Goal: Task Accomplishment & Management: Complete application form

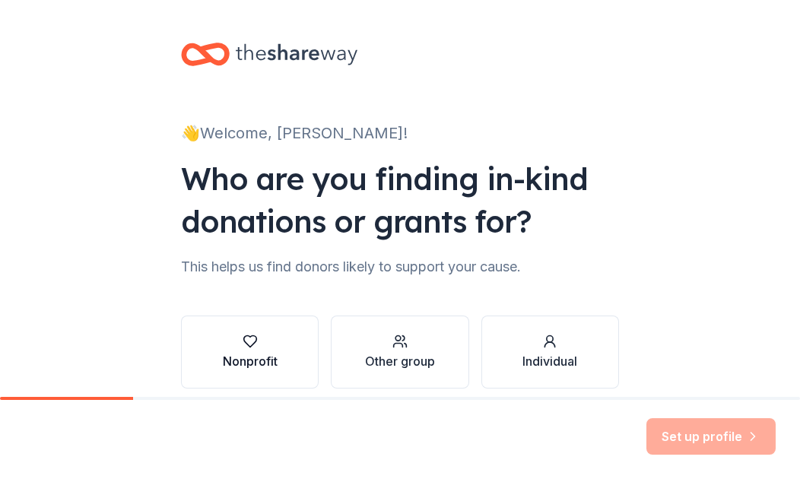
click at [242, 347] on icon "button" at bounding box center [249, 341] width 15 height 15
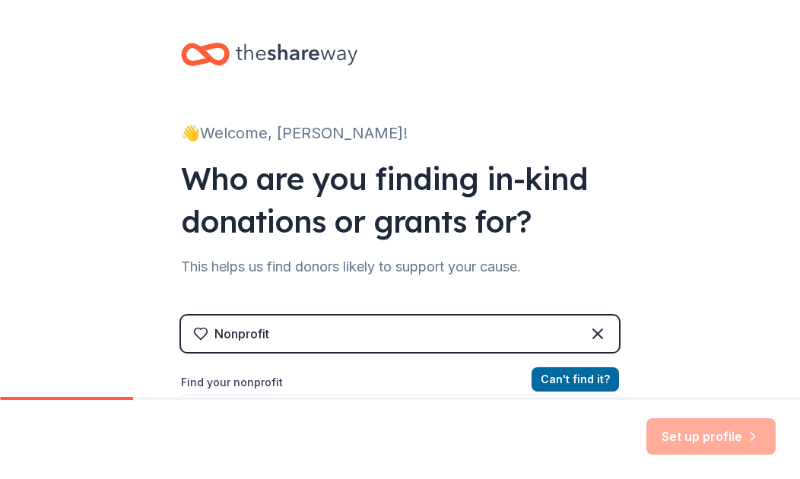
click at [260, 385] on label "Find your nonprofit" at bounding box center [400, 382] width 438 height 18
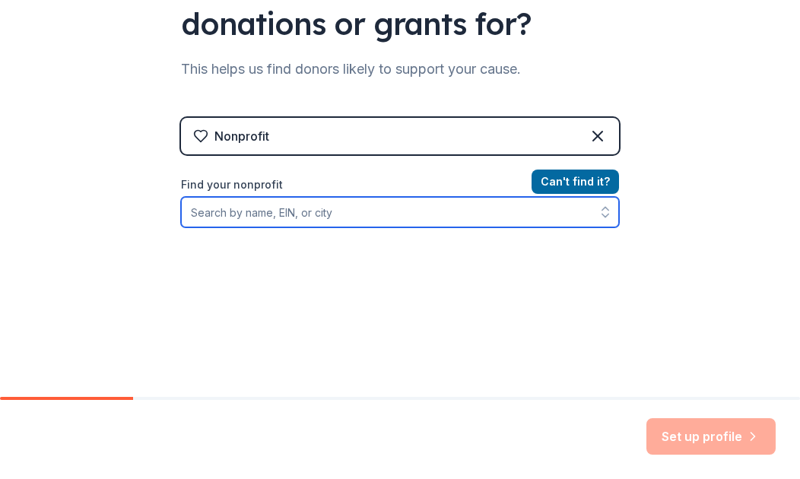
scroll to position [253, 0]
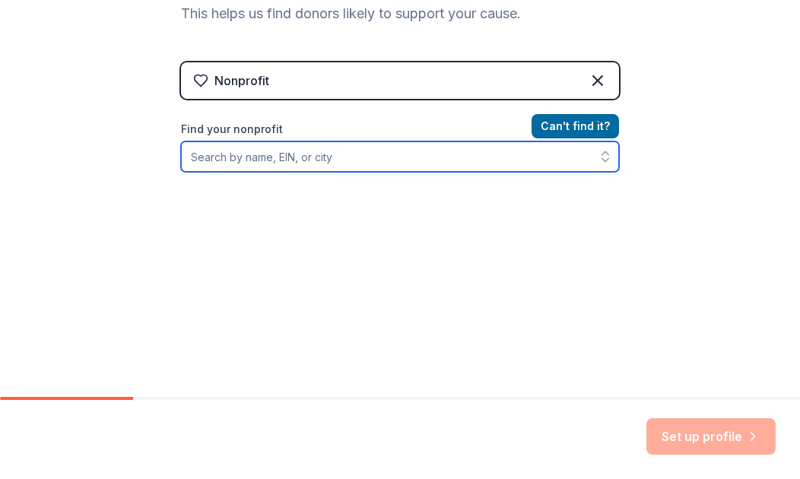
click at [301, 160] on input "Find your nonprofit" at bounding box center [400, 156] width 438 height 30
type input "Blue Star Law Enforcement Family Survivors"
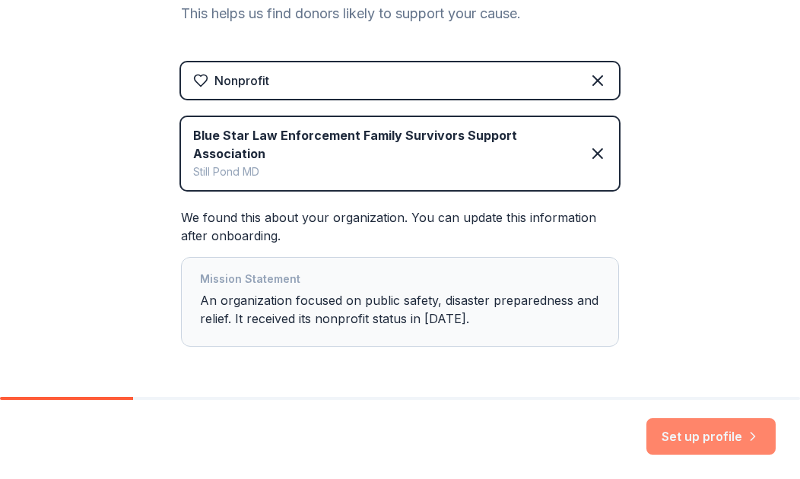
click at [677, 439] on button "Set up profile" at bounding box center [710, 436] width 129 height 36
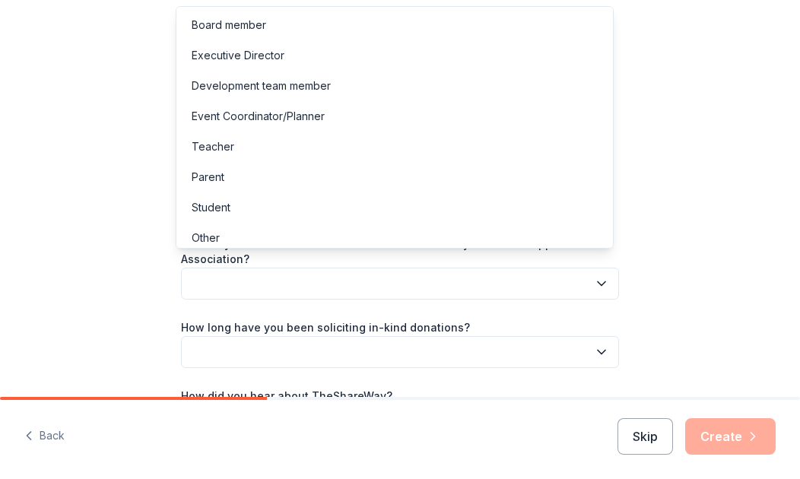
click at [597, 276] on icon "button" at bounding box center [601, 283] width 15 height 15
click at [214, 59] on div "Executive Director" at bounding box center [238, 55] width 93 height 18
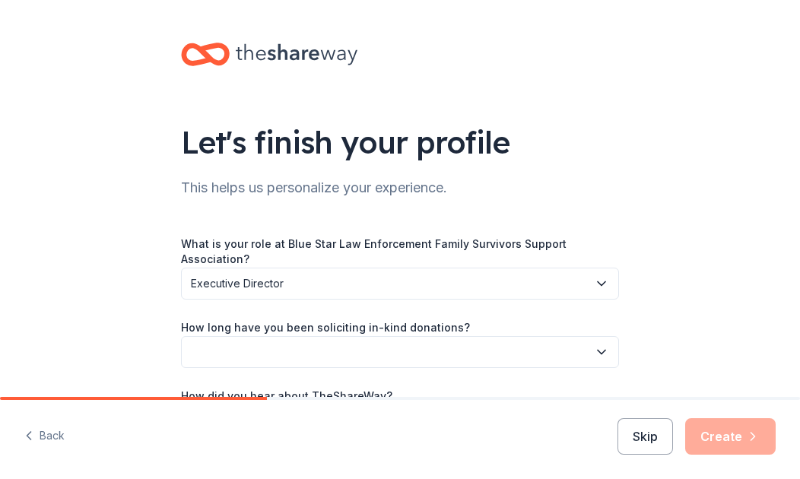
click at [246, 339] on button "button" at bounding box center [400, 352] width 438 height 32
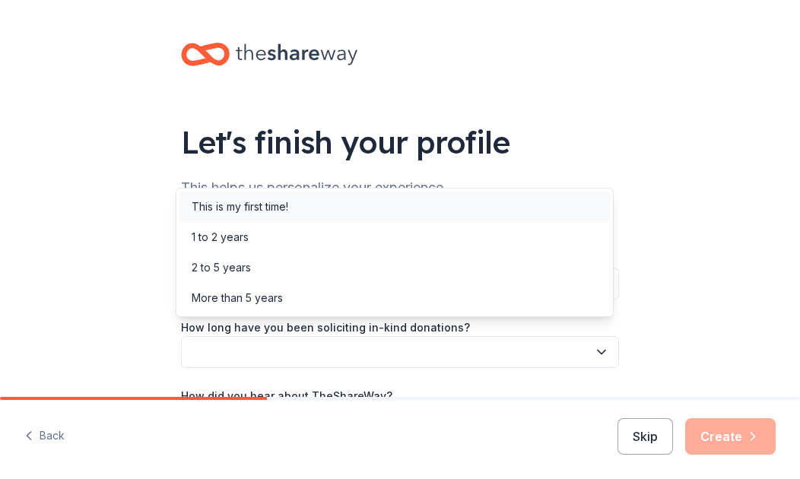
click at [218, 210] on div "This is my first time!" at bounding box center [240, 207] width 97 height 18
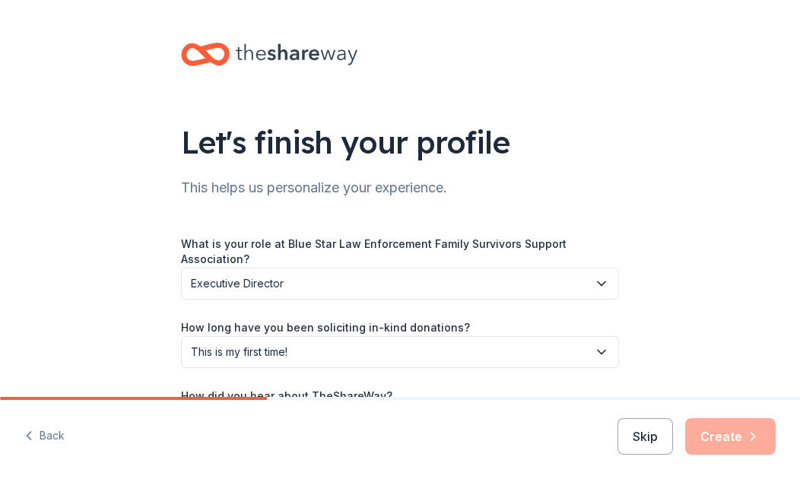
click at [282, 388] on label "How did you hear about TheShareWay?" at bounding box center [286, 395] width 211 height 15
click at [496, 386] on div "How did you hear about TheShareWay?" at bounding box center [400, 411] width 438 height 50
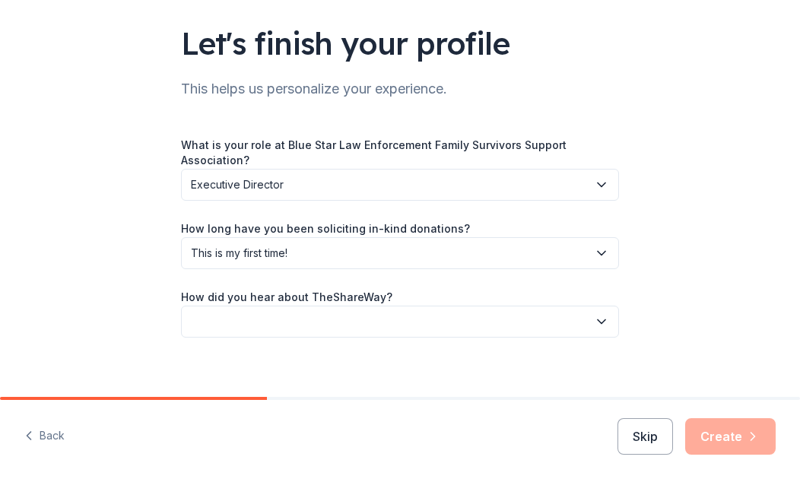
scroll to position [100, 0]
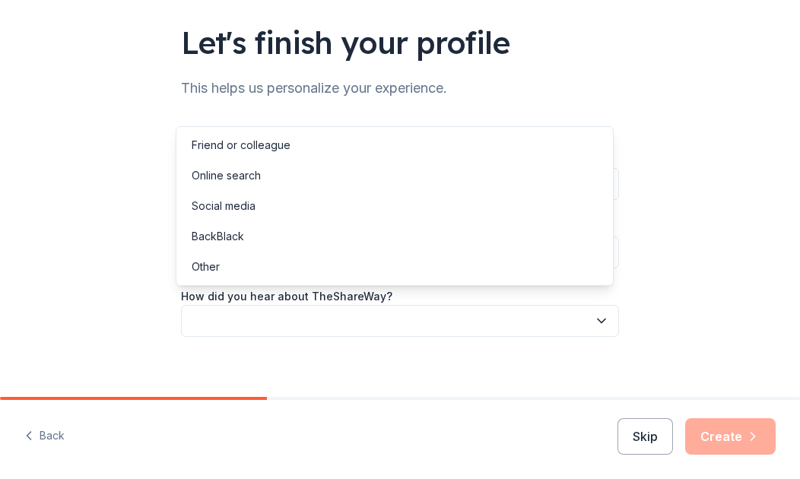
click at [595, 313] on icon "button" at bounding box center [601, 320] width 15 height 15
click at [242, 176] on div "Online search" at bounding box center [226, 175] width 69 height 18
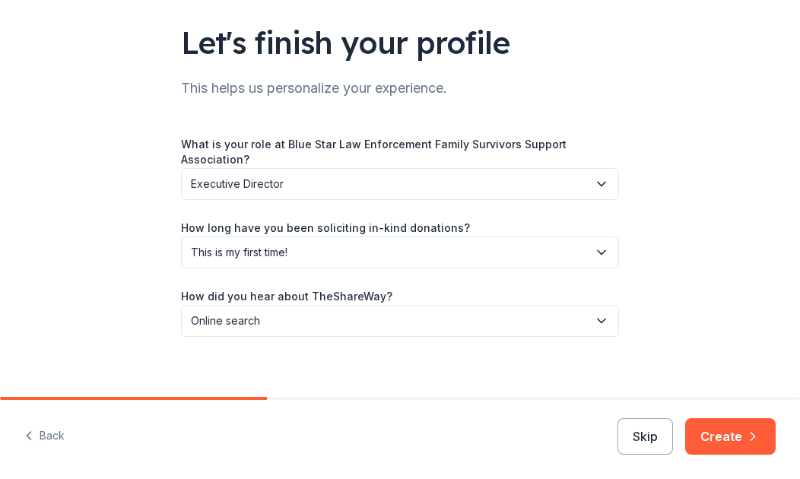
click at [711, 312] on div "Let's finish your profile This helps us personalize your experience. What is yo…" at bounding box center [400, 154] width 800 height 509
click at [719, 438] on button "Create" at bounding box center [730, 436] width 90 height 36
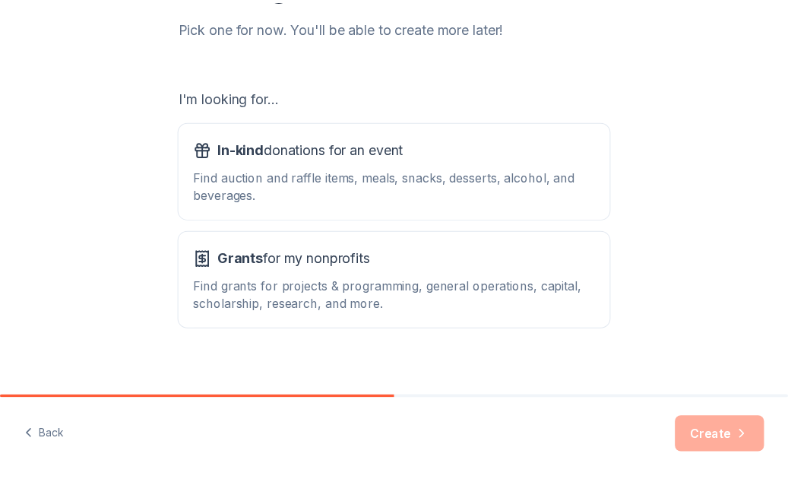
scroll to position [217, 0]
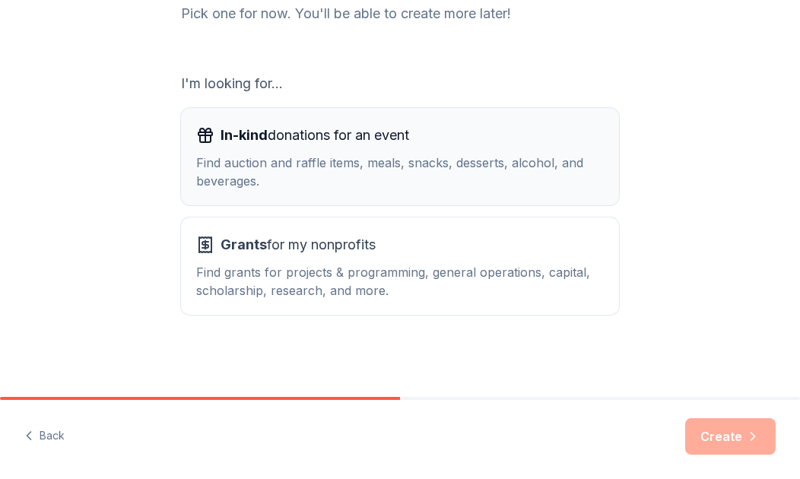
click at [267, 172] on div "Find auction and raffle items, meals, snacks, desserts, alcohol, and beverages." at bounding box center [399, 172] width 407 height 36
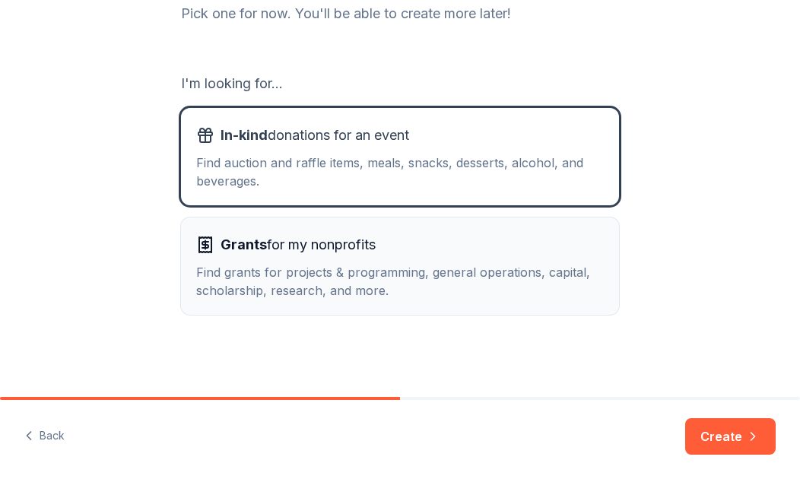
click at [275, 271] on div "Find grants for projects & programming, general operations, capital, scholarshi…" at bounding box center [399, 281] width 407 height 36
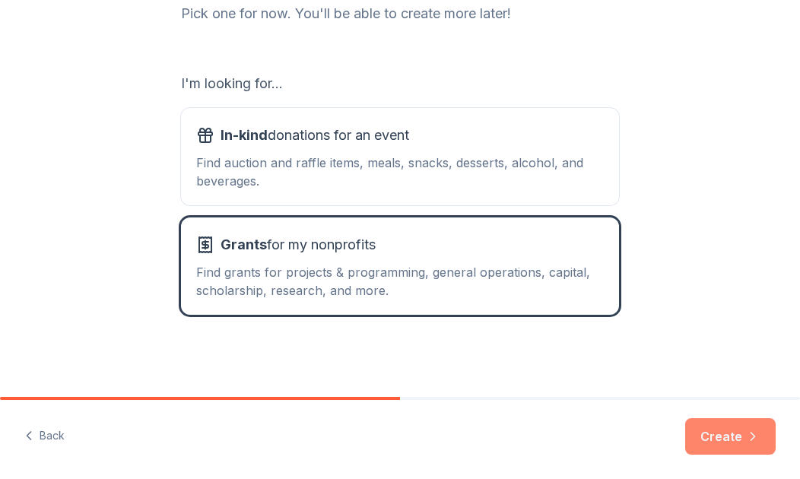
click at [704, 430] on button "Create" at bounding box center [730, 436] width 90 height 36
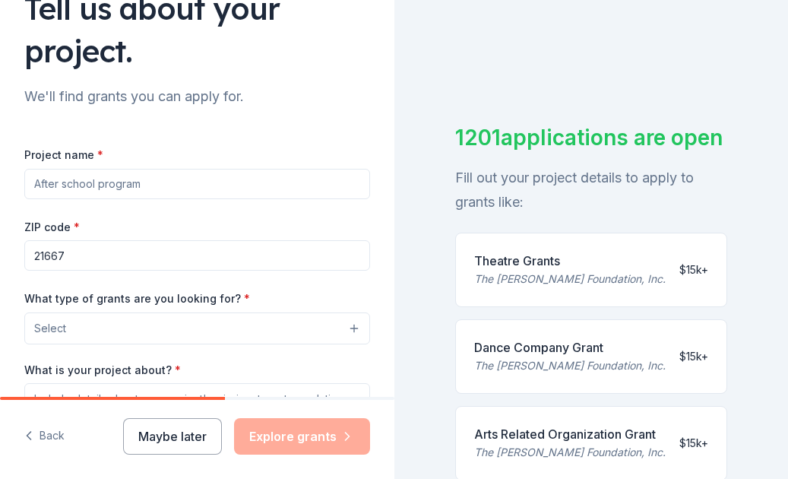
scroll to position [144, 0]
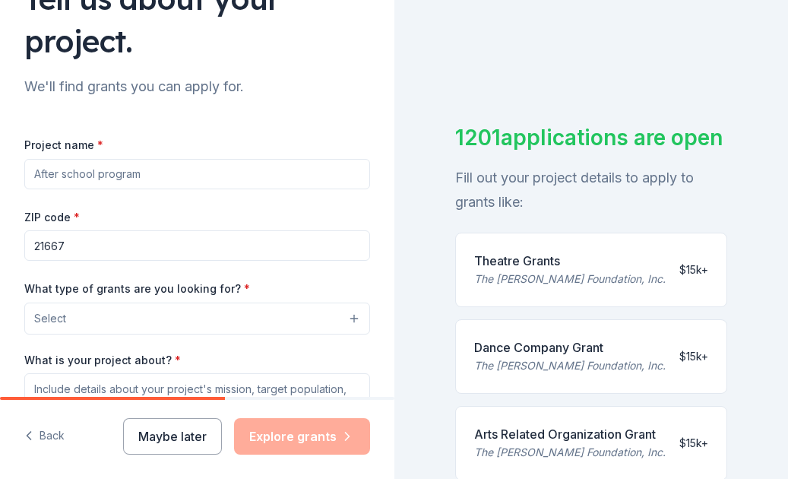
click at [165, 174] on input "Project name *" at bounding box center [197, 174] width 346 height 30
type input "Support for Co-Workers and Family members of Law Enforcement Line of Duty Deaths"
click at [66, 245] on input "21667" at bounding box center [197, 245] width 346 height 30
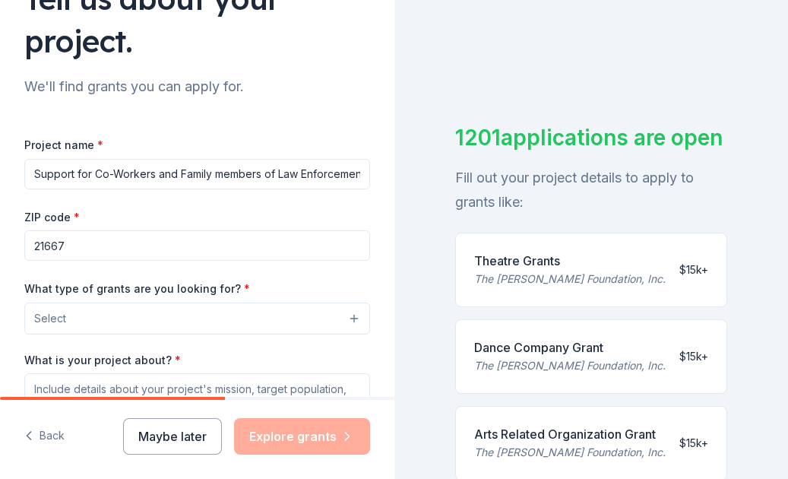
type input "21667"
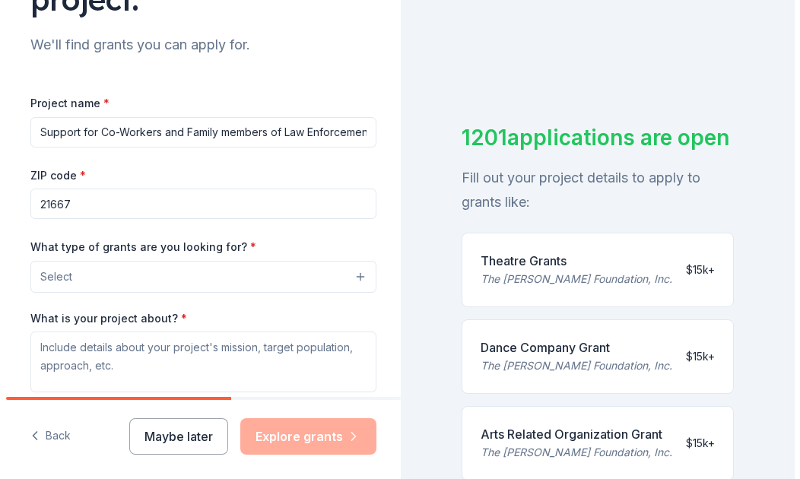
scroll to position [191, 0]
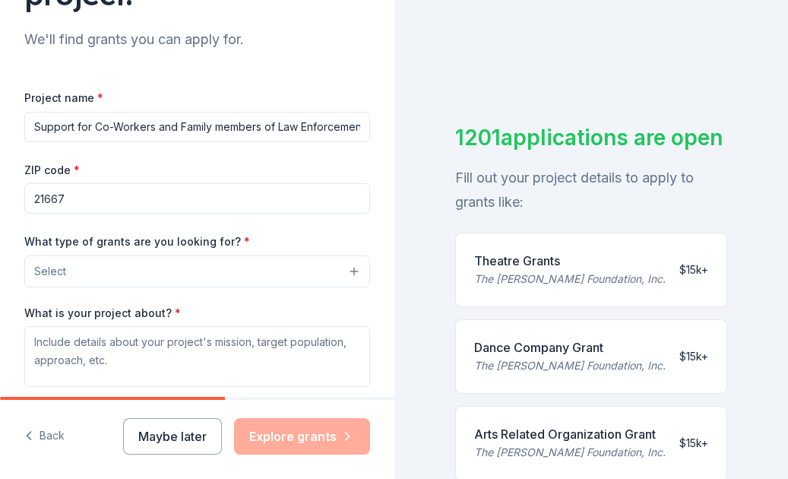
click at [299, 203] on input "21667" at bounding box center [197, 198] width 346 height 30
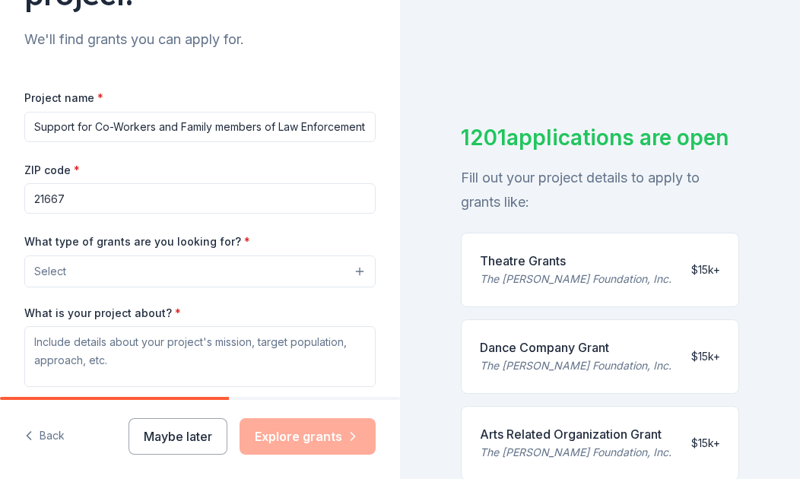
click at [58, 274] on span "Select" at bounding box center [50, 271] width 32 height 18
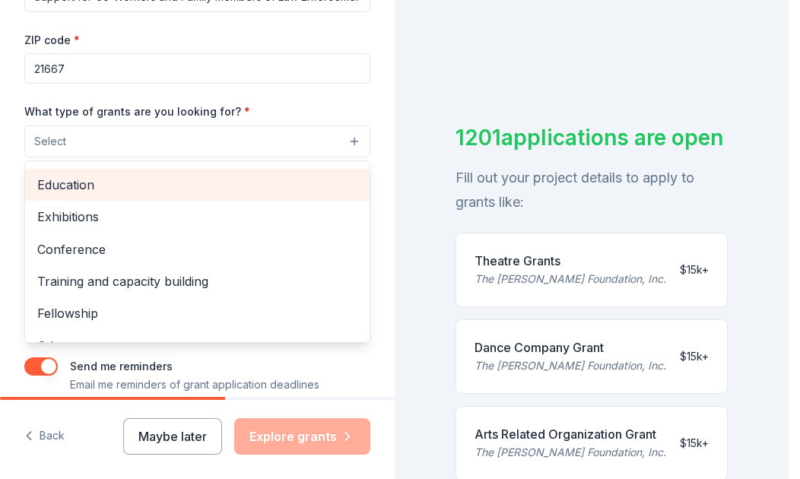
scroll to position [166, 0]
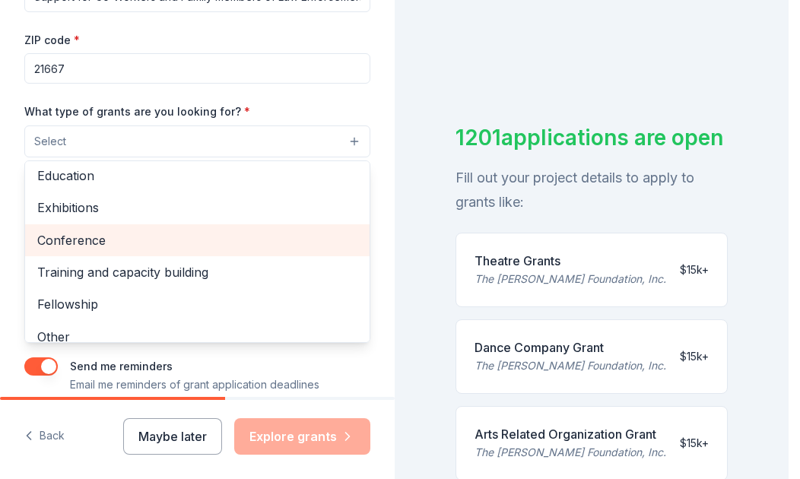
click at [55, 245] on span "Conference" at bounding box center [197, 240] width 320 height 20
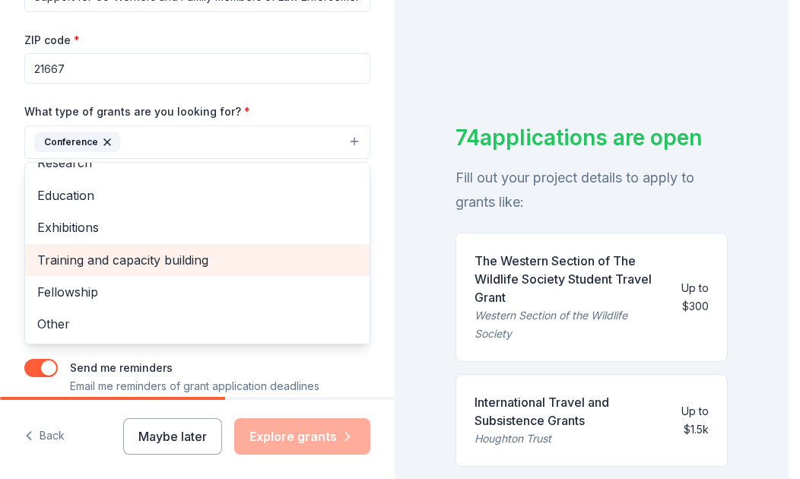
click at [75, 264] on span "Training and capacity building" at bounding box center [197, 260] width 320 height 20
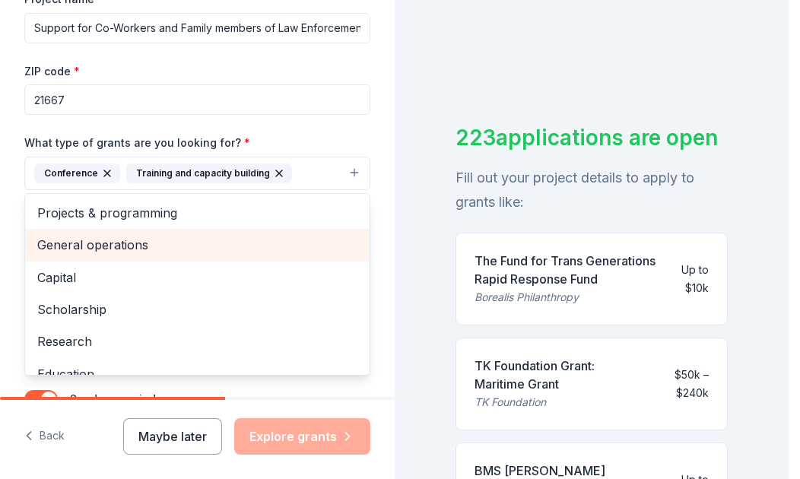
scroll to position [392, 0]
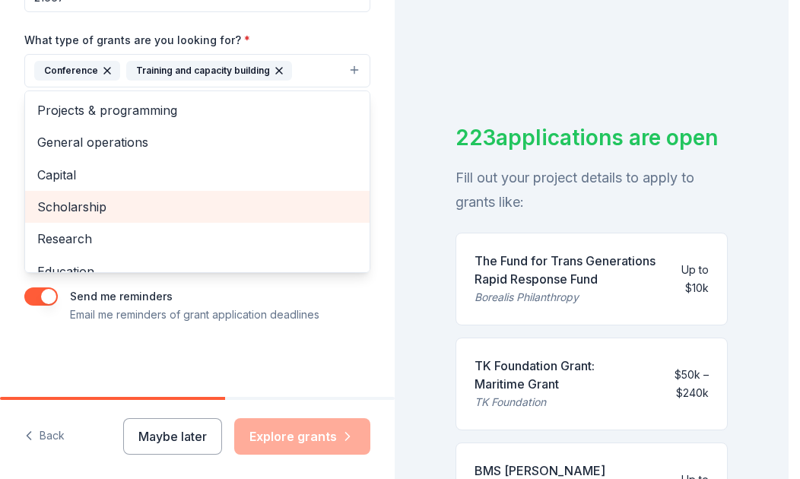
click at [83, 207] on span "Scholarship" at bounding box center [197, 207] width 320 height 20
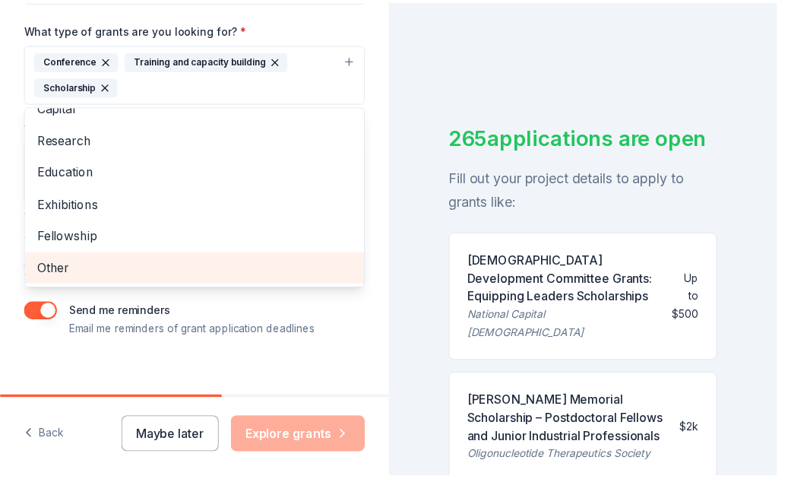
scroll to position [418, 0]
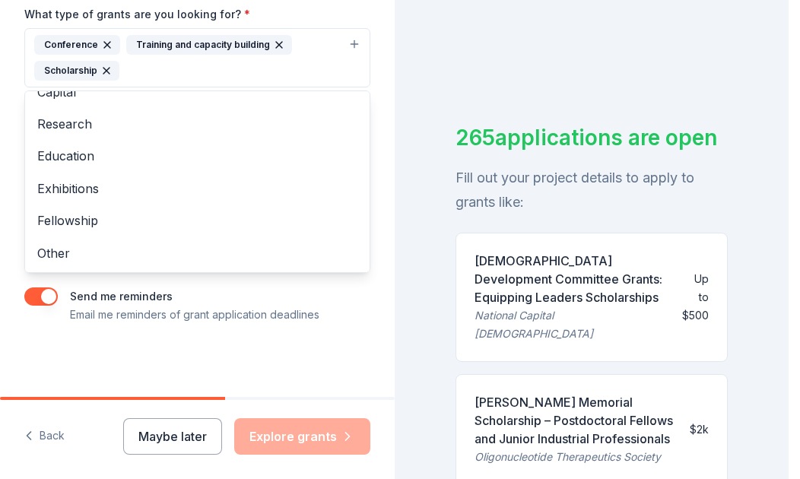
click at [271, 443] on div "Tell us about your project. We'll find grants you can apply for. Project name *…" at bounding box center [197, 239] width 394 height 479
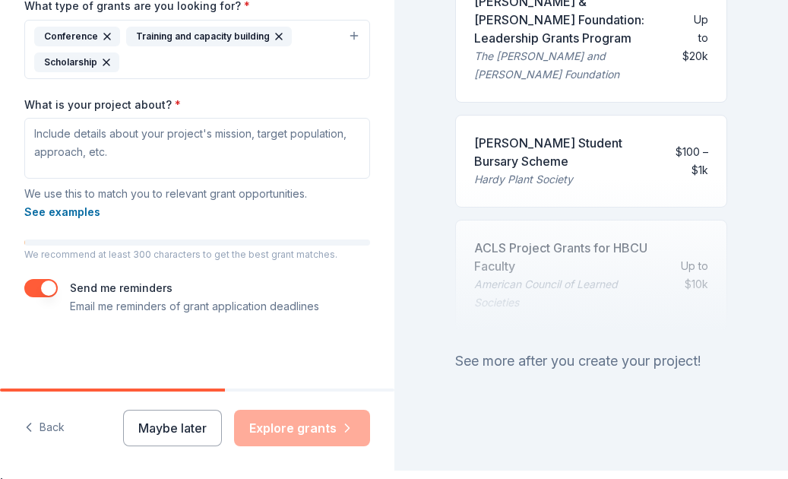
scroll to position [18, 0]
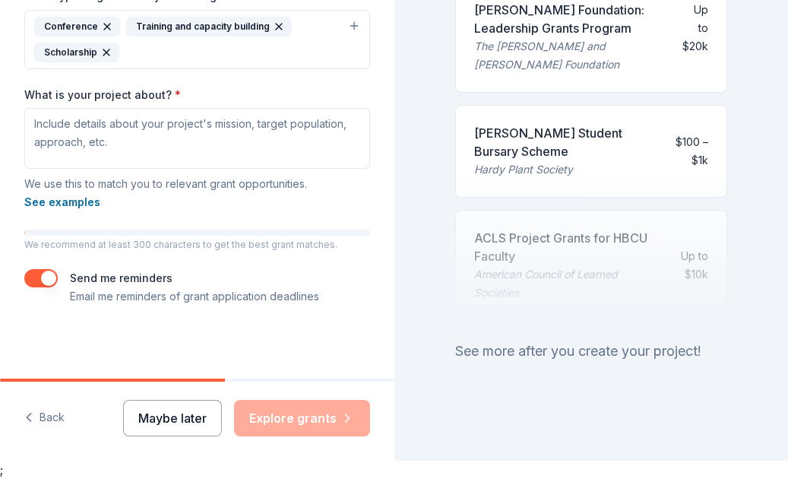
click at [173, 414] on button "Maybe later" at bounding box center [172, 418] width 99 height 36
click at [318, 417] on div "Maybe later Explore grants" at bounding box center [246, 418] width 247 height 36
